Goal: Find specific page/section: Find specific page/section

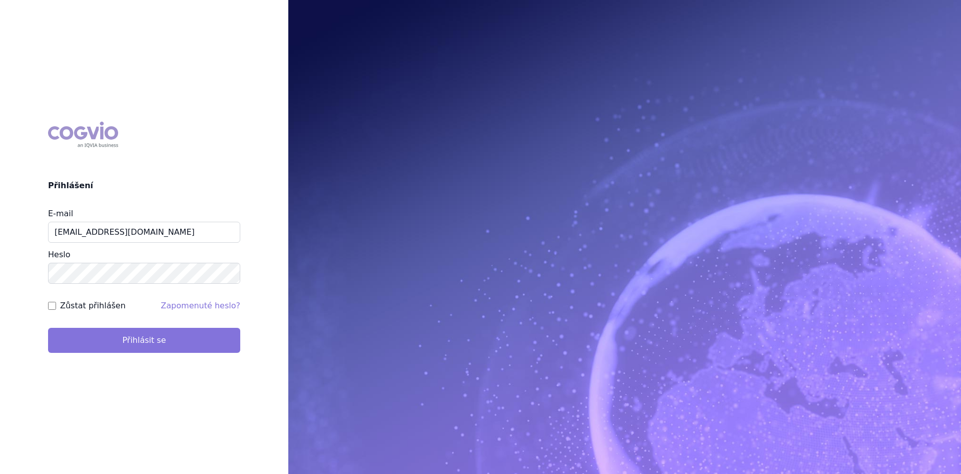
click at [196, 337] on button "Přihlásit se" at bounding box center [144, 340] width 192 height 25
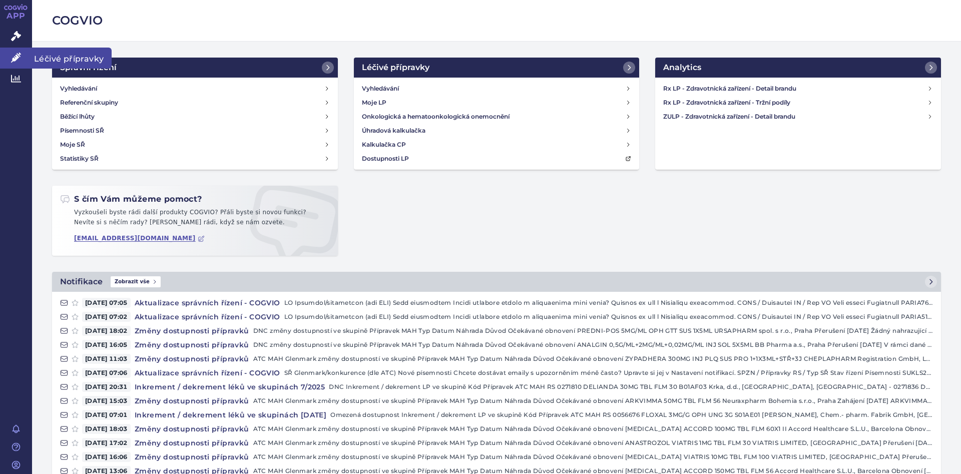
click at [48, 51] on span "Léčivé přípravky" at bounding box center [72, 58] width 80 height 21
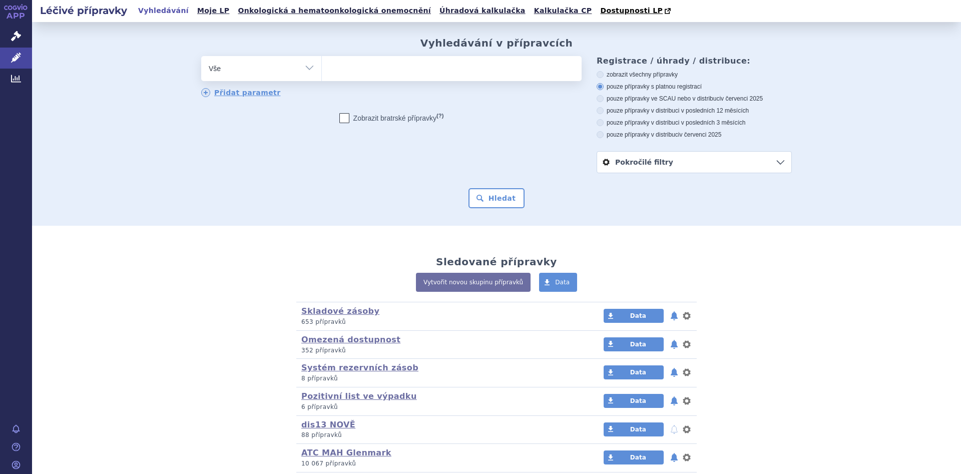
click at [344, 62] on ul at bounding box center [452, 66] width 260 height 21
click at [322, 62] on select at bounding box center [321, 68] width 1 height 25
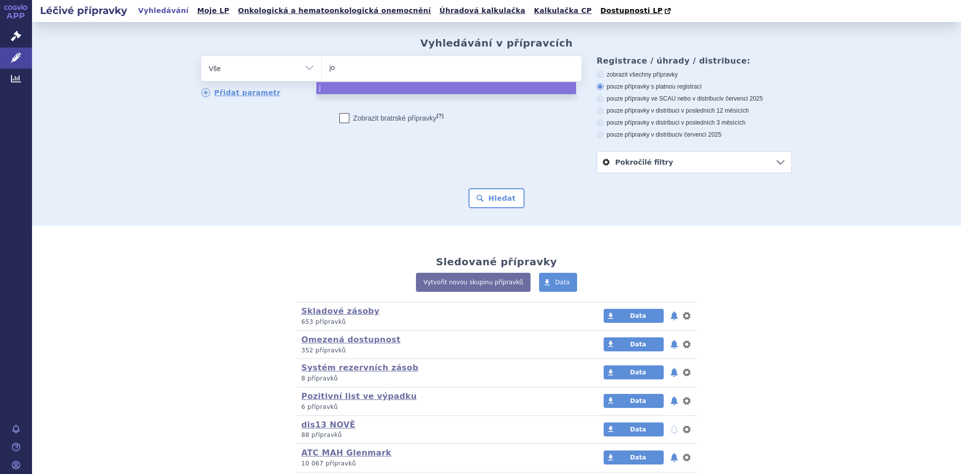
type input "jov"
type input "jove"
type input "joves"
type input "jovesto"
select select "jovesto"
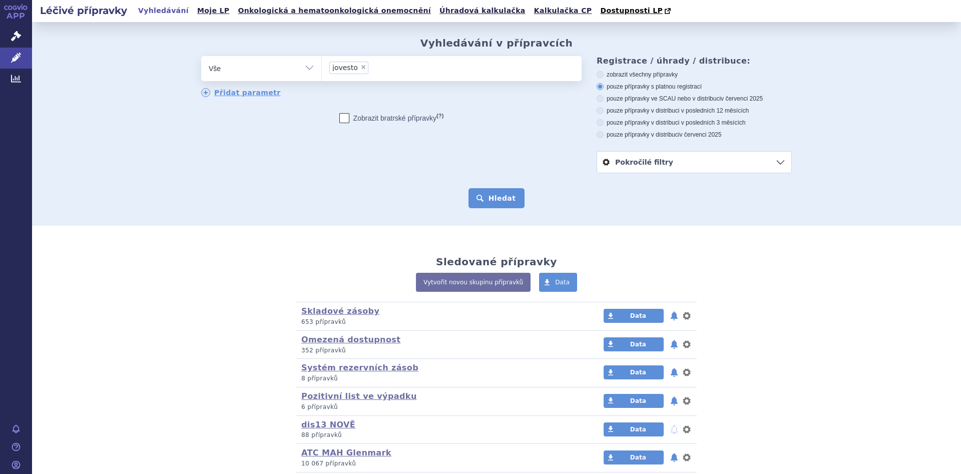
click at [491, 193] on button "Hledat" at bounding box center [497, 198] width 57 height 20
